Goal: Information Seeking & Learning: Find specific fact

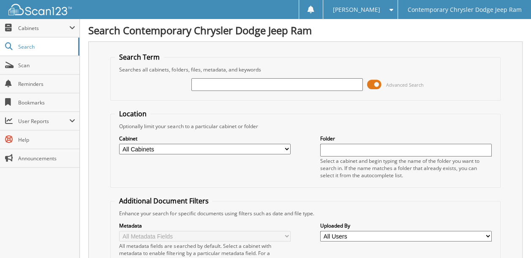
click at [203, 82] on input "text" at bounding box center [277, 84] width 172 height 13
type input "32876"
click at [286, 148] on select "All Cabinets ACCOUNTING ACCOUNTS PAYABLE 2012 ACCOUNTS PAYABLE 2013 ACCOUNTS PA…" at bounding box center [205, 149] width 172 height 11
select select "50758"
click at [119, 144] on select "All Cabinets ACCOUNTING ACCOUNTS PAYABLE 2012 ACCOUNTS PAYABLE 2013 ACCOUNTS PA…" at bounding box center [205, 149] width 172 height 11
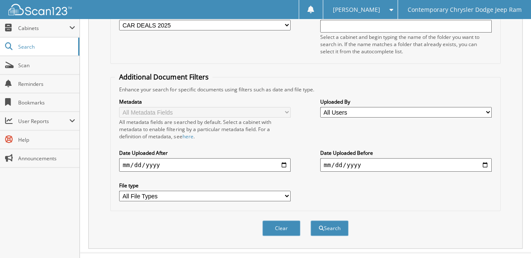
scroll to position [127, 0]
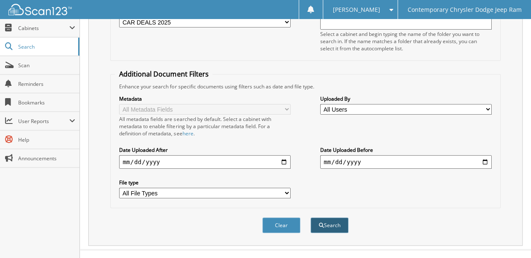
click at [327, 217] on button "Search" at bounding box center [330, 225] width 38 height 16
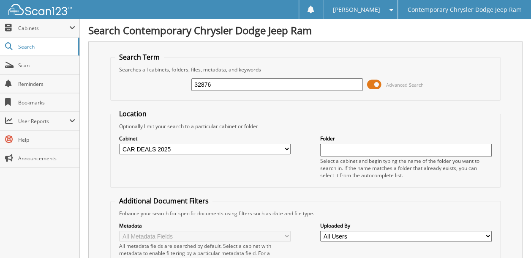
drag, startPoint x: 217, startPoint y: 83, endPoint x: 181, endPoint y: 90, distance: 37.1
click at [181, 90] on div "32876 Advanced Search" at bounding box center [305, 84] width 381 height 23
type input "536981"
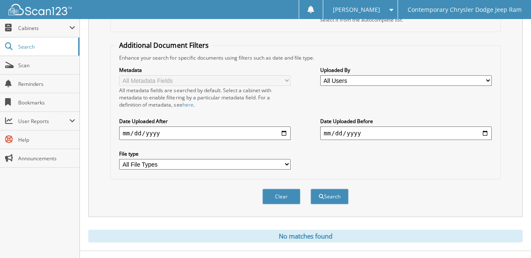
scroll to position [161, 0]
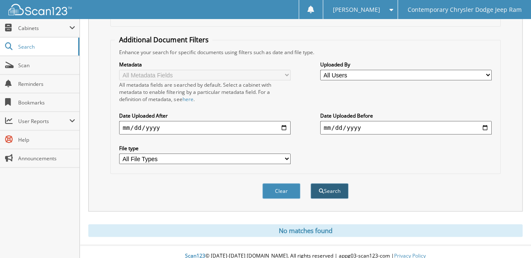
click at [327, 183] on button "Search" at bounding box center [330, 191] width 38 height 16
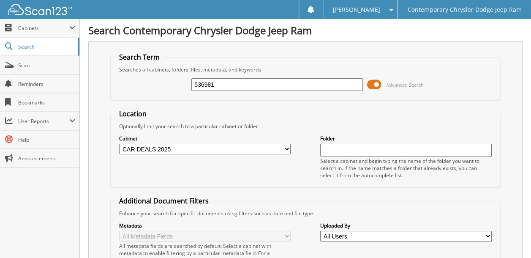
drag, startPoint x: 221, startPoint y: 84, endPoint x: 117, endPoint y: 111, distance: 107.3
click at [123, 109] on form "Search Term Searches all cabinets, folders, files, metadata, and keywords 53698…" at bounding box center [305, 210] width 390 height 317
type input "29s218"
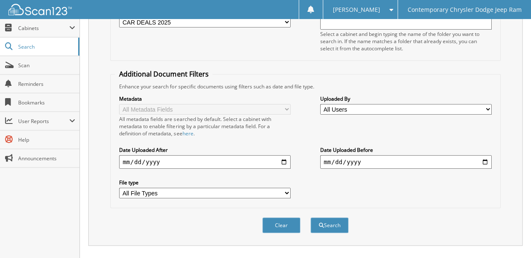
scroll to position [161, 0]
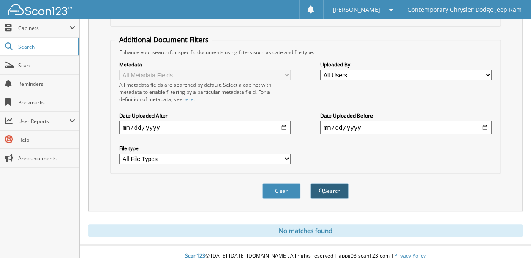
click at [325, 183] on button "Search" at bounding box center [330, 191] width 38 height 16
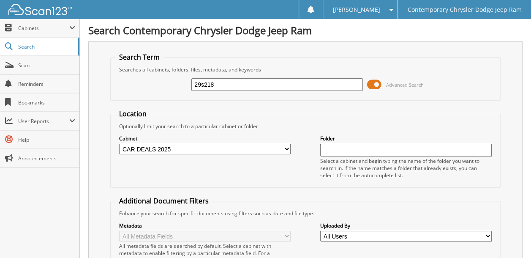
drag, startPoint x: 219, startPoint y: 85, endPoint x: 146, endPoint y: 96, distance: 74.1
click at [145, 95] on fieldset "Search Term Searches all cabinets, folders, files, metadata, and keywords 29s21…" at bounding box center [305, 76] width 390 height 48
type input "29S218"
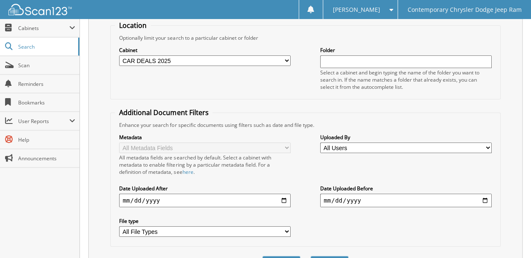
scroll to position [127, 0]
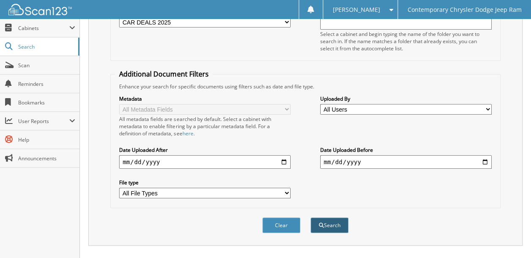
click at [330, 217] on button "Search" at bounding box center [330, 225] width 38 height 16
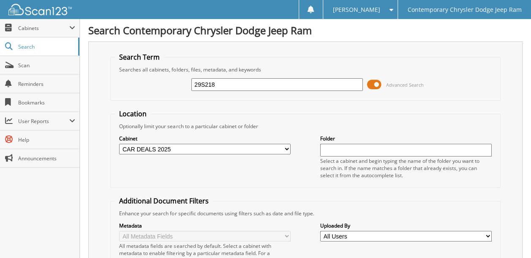
drag, startPoint x: 231, startPoint y: 85, endPoint x: 150, endPoint y: 98, distance: 81.4
click at [149, 97] on fieldset "Search Term Searches all cabinets, folders, files, metadata, and keywords 29S21…" at bounding box center [305, 76] width 390 height 48
type input "[PERSON_NAME]"
click at [169, 145] on select "All Cabinets ACCOUNTING ACCOUNTS PAYABLE 2012 ACCOUNTS PAYABLE 2013 ACCOUNTS PA…" at bounding box center [205, 149] width 172 height 11
click at [176, 148] on select "All Cabinets ACCOUNTING ACCOUNTS PAYABLE 2012 ACCOUNTS PAYABLE 2013 ACCOUNTS PA…" at bounding box center [205, 149] width 172 height 11
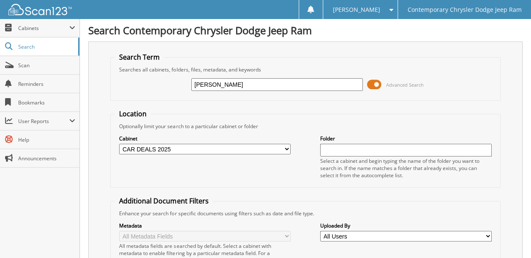
click at [177, 147] on select "All Cabinets ACCOUNTING ACCOUNTS PAYABLE 2012 ACCOUNTS PAYABLE 2013 ACCOUNTS PA…" at bounding box center [205, 149] width 172 height 11
drag, startPoint x: 175, startPoint y: 147, endPoint x: 116, endPoint y: 146, distance: 59.2
click at [116, 146] on div "Cabinet All Cabinets ACCOUNTING ACCOUNTS PAYABLE 2012 ACCOUNTS PAYABLE 2013 ACC…" at bounding box center [305, 156] width 381 height 53
click at [126, 148] on select "All Cabinets ACCOUNTING ACCOUNTS PAYABLE 2012 ACCOUNTS PAYABLE 2013 ACCOUNTS PA…" at bounding box center [205, 149] width 172 height 11
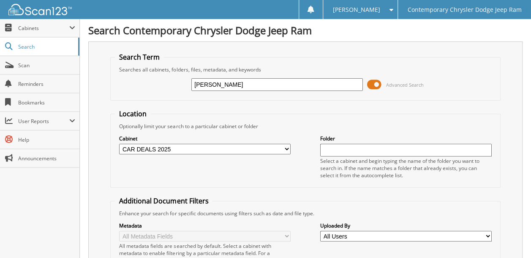
click at [287, 146] on select "All Cabinets ACCOUNTING ACCOUNTS PAYABLE 2012 ACCOUNTS PAYABLE 2013 ACCOUNTS PA…" at bounding box center [205, 149] width 172 height 11
select select
click at [119, 144] on select "All Cabinets ACCOUNTING ACCOUNTS PAYABLE 2012 ACCOUNTS PAYABLE 2013 ACCOUNTS PA…" at bounding box center [205, 149] width 172 height 11
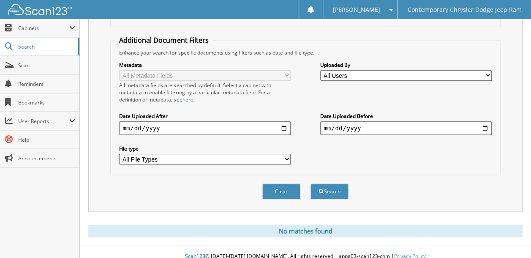
scroll to position [161, 0]
click at [327, 183] on button "Search" at bounding box center [330, 191] width 38 height 16
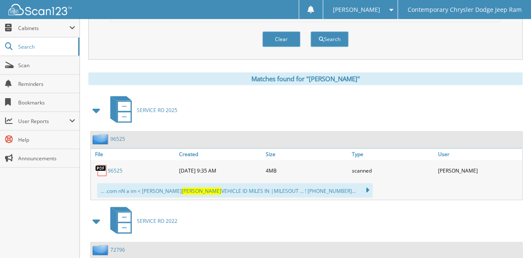
scroll to position [338, 0]
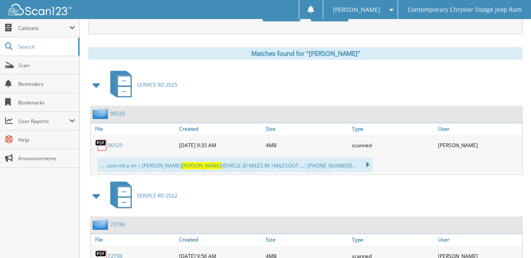
click at [117, 110] on link "96525" at bounding box center [117, 113] width 15 height 7
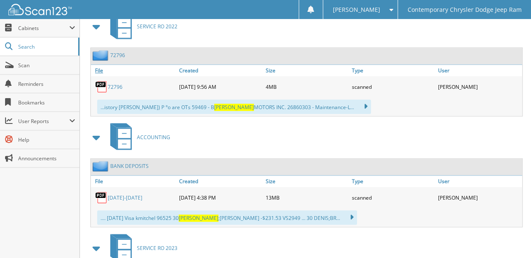
scroll to position [550, 0]
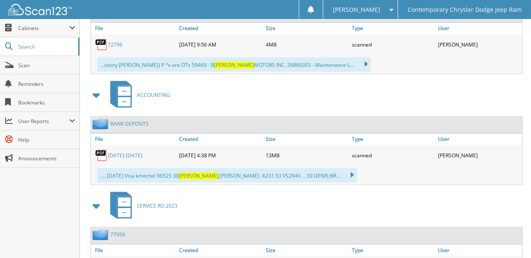
click at [103, 149] on img at bounding box center [101, 155] width 13 height 13
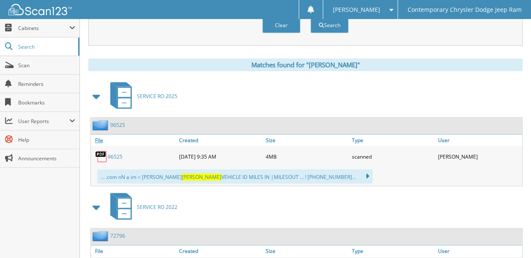
scroll to position [340, 0]
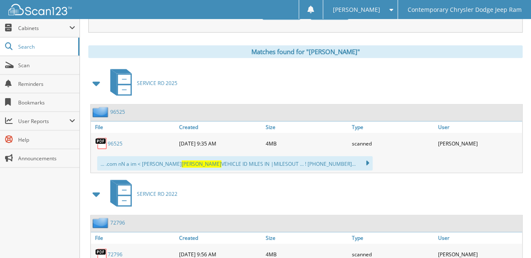
click at [118, 108] on link "96525" at bounding box center [117, 111] width 15 height 7
